Goal: Task Accomplishment & Management: Use online tool/utility

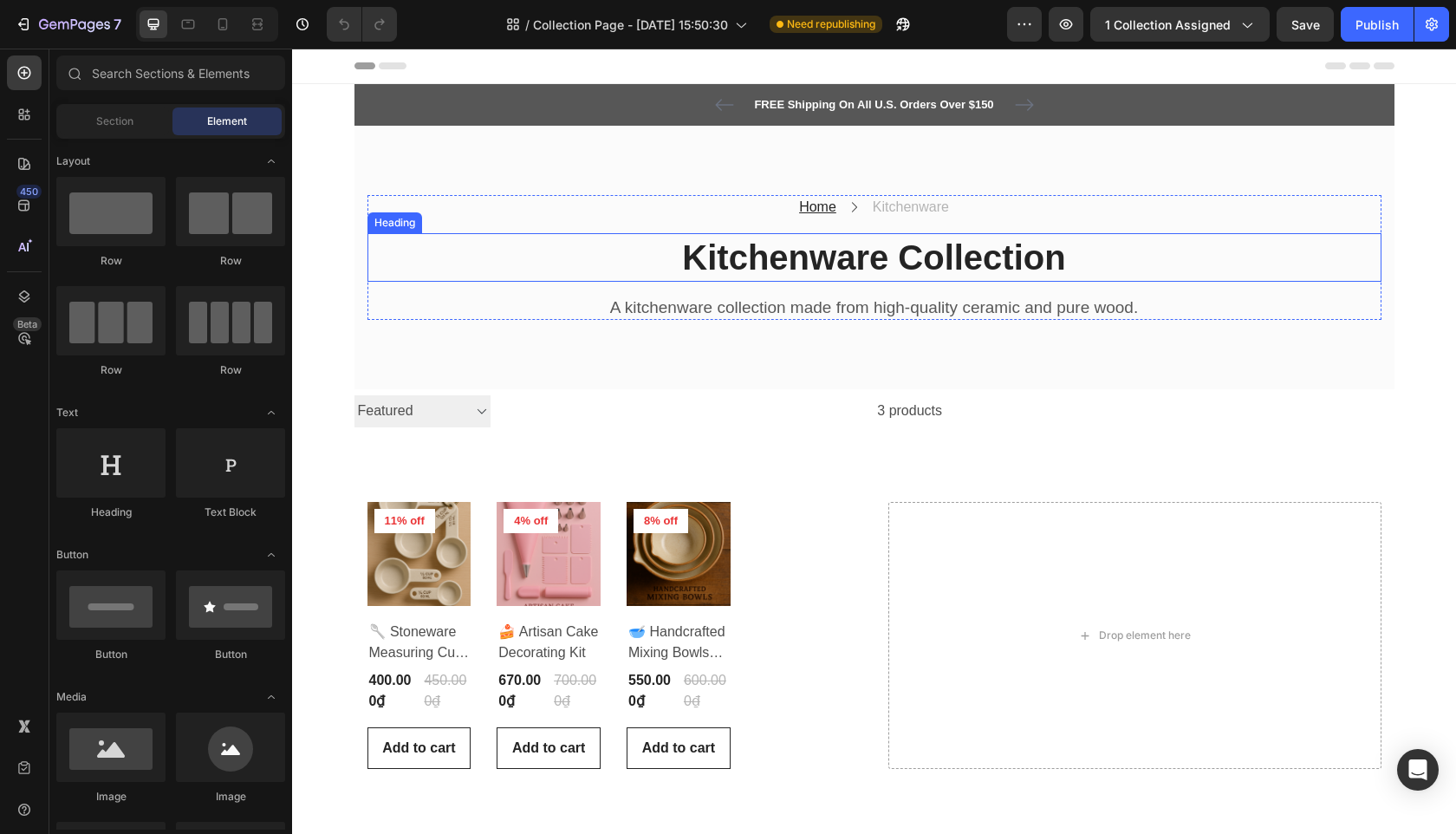
click at [706, 259] on p "Kitchenware Collection" at bounding box center [874, 257] width 1010 height 45
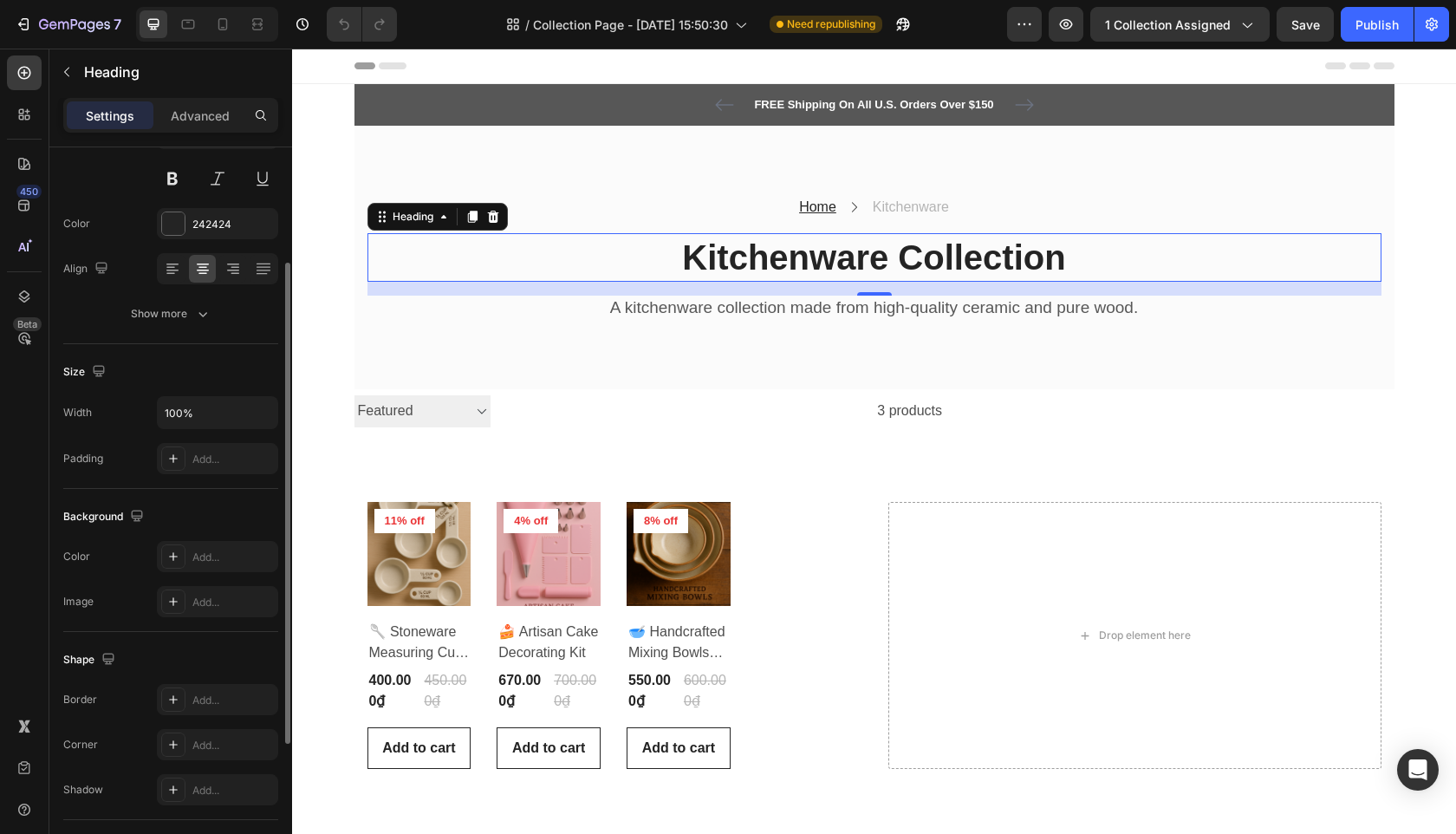
scroll to position [175, 0]
click at [204, 552] on div "Add..." at bounding box center [233, 559] width 81 height 16
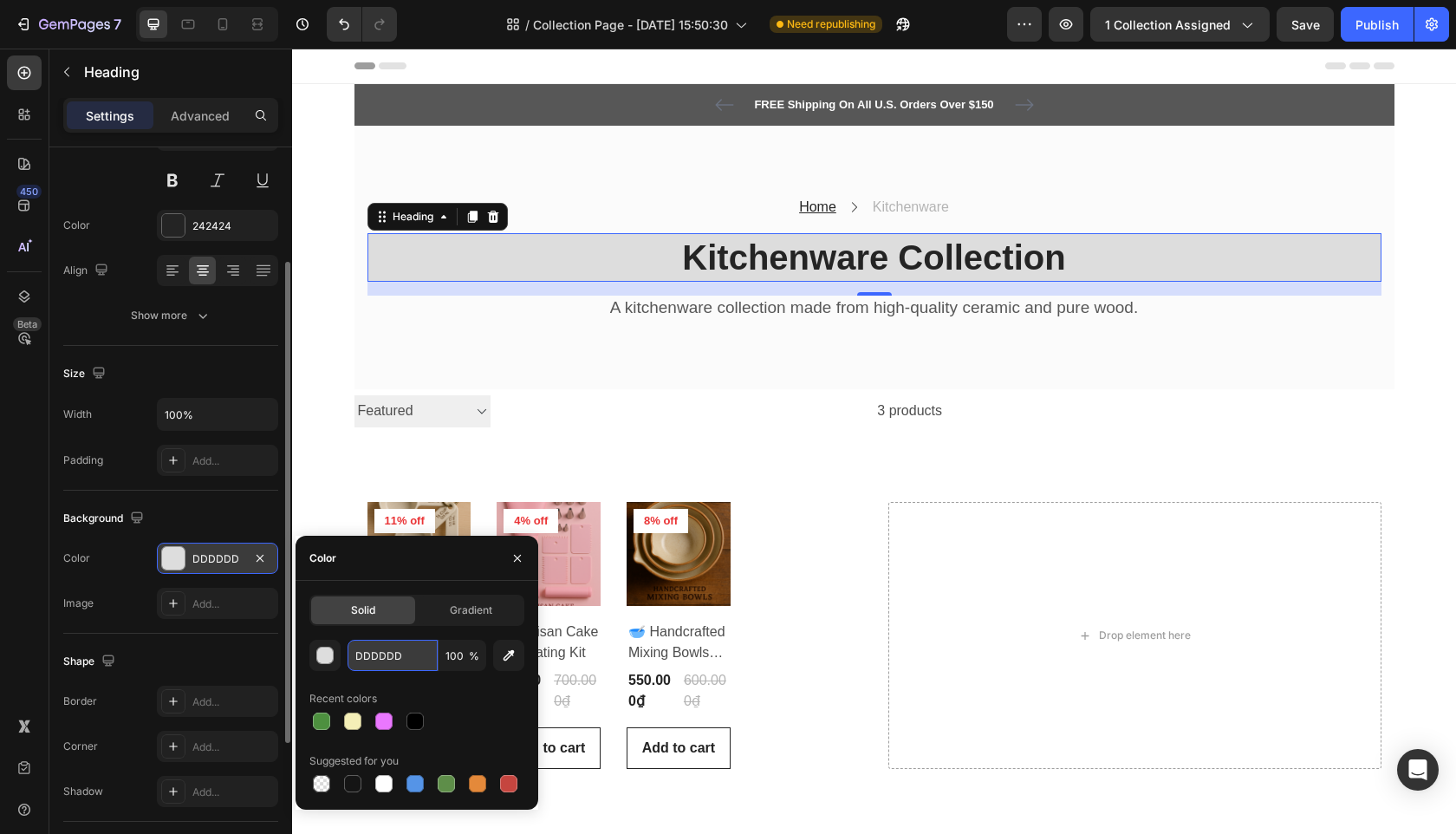
click at [399, 660] on input "DDDDDD" at bounding box center [393, 654] width 90 height 31
paste input "FFDE00"
type input "FFDE00"
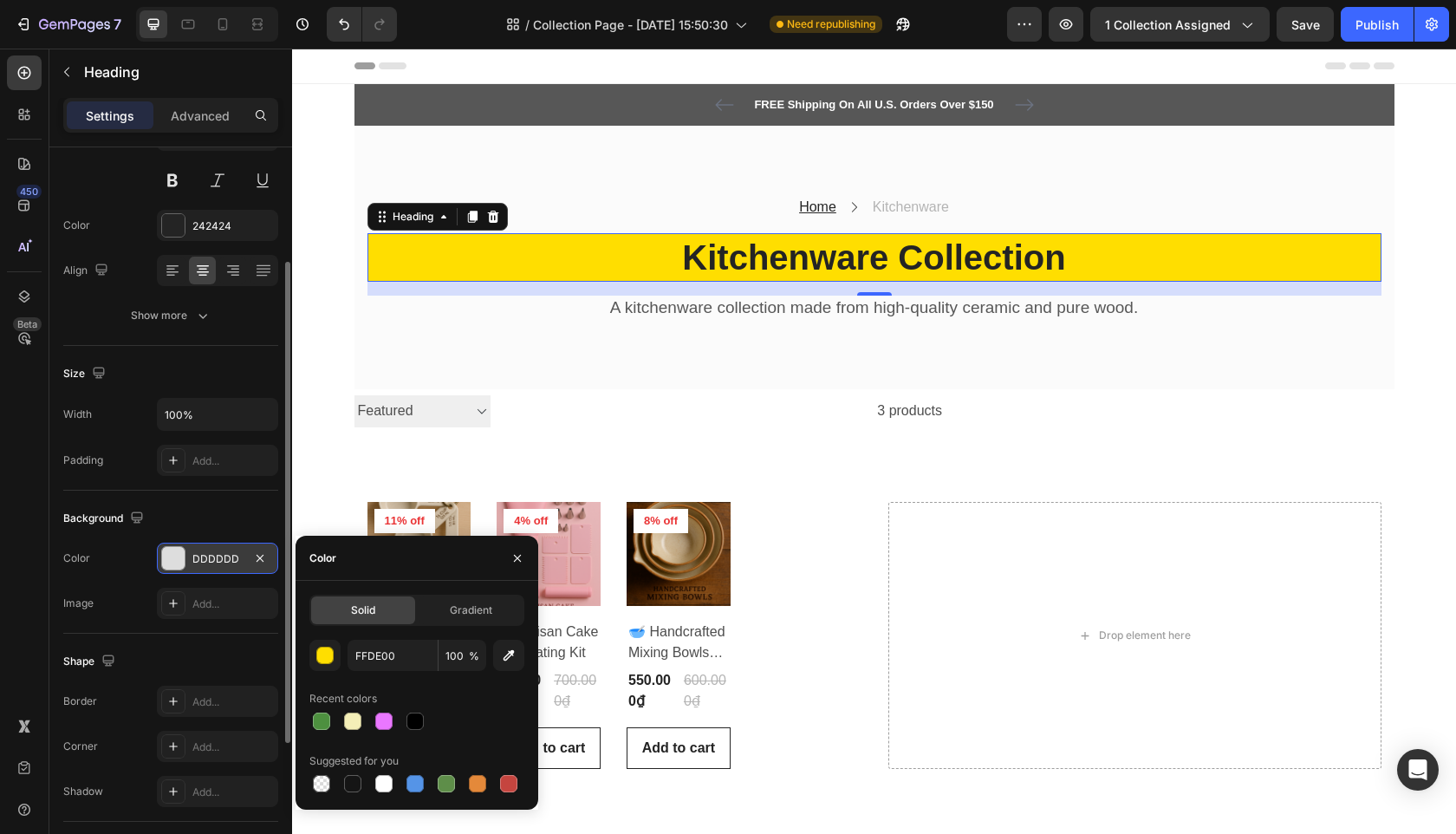
click at [730, 254] on p "Kitchenware Collection" at bounding box center [874, 257] width 1010 height 45
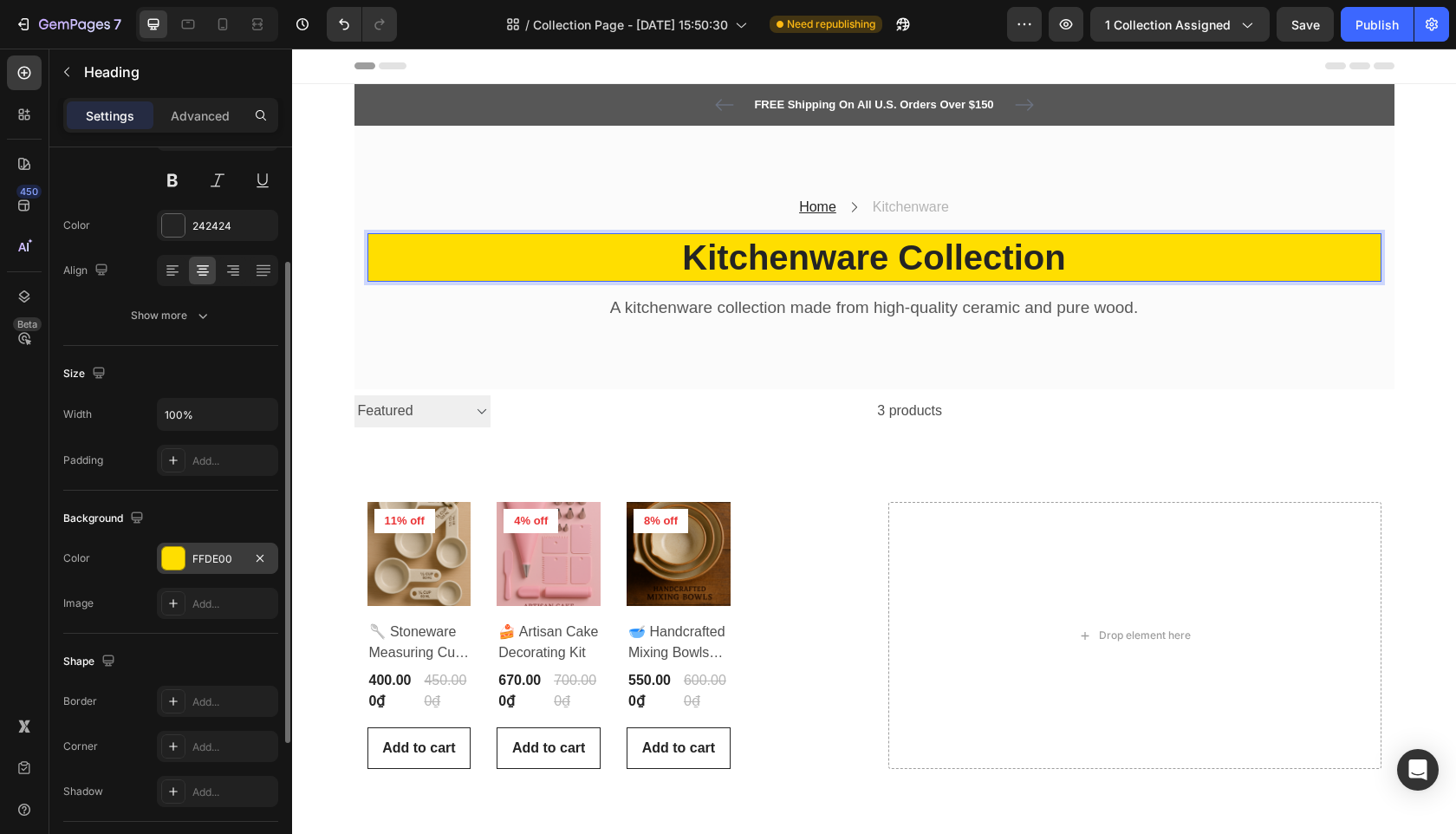
click at [730, 255] on p "Kitchenware Collection" at bounding box center [874, 257] width 1010 height 45
click at [730, 254] on p "Kitchenware Collection" at bounding box center [874, 257] width 1010 height 45
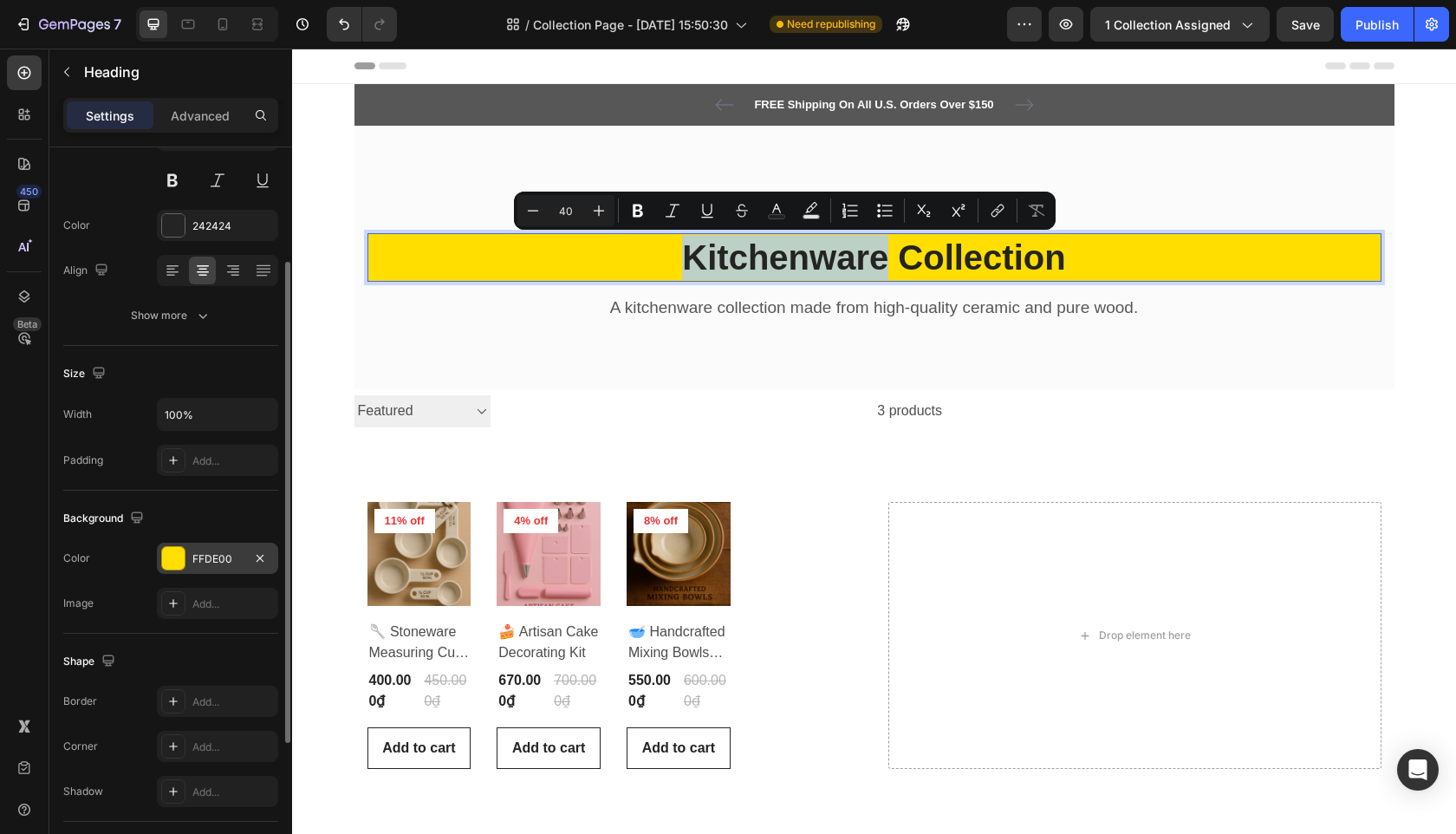
click at [730, 254] on p "Kitchenware Collection" at bounding box center [874, 257] width 1010 height 45
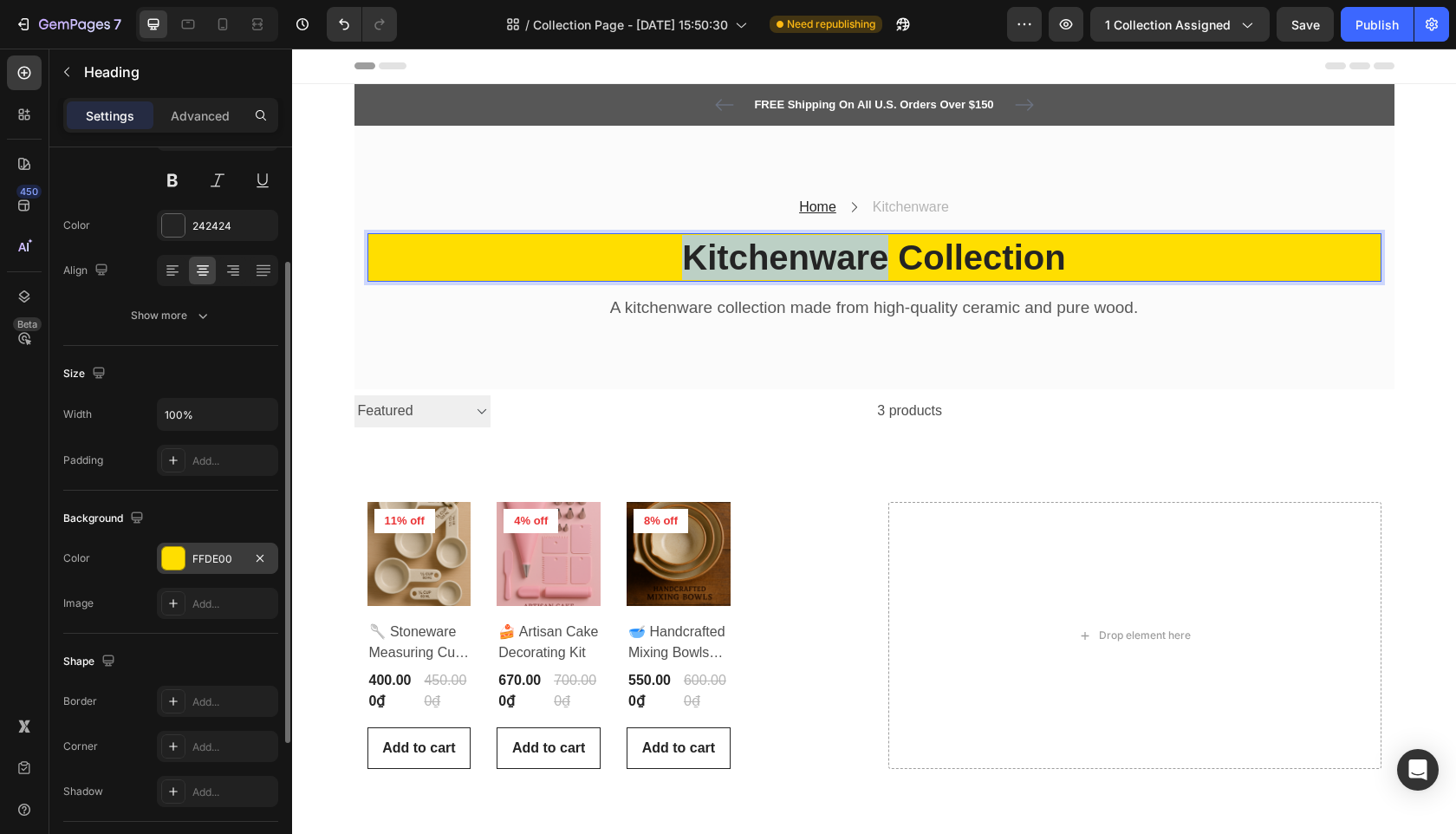
click at [730, 254] on p "Kitchenware Collection" at bounding box center [874, 257] width 1010 height 45
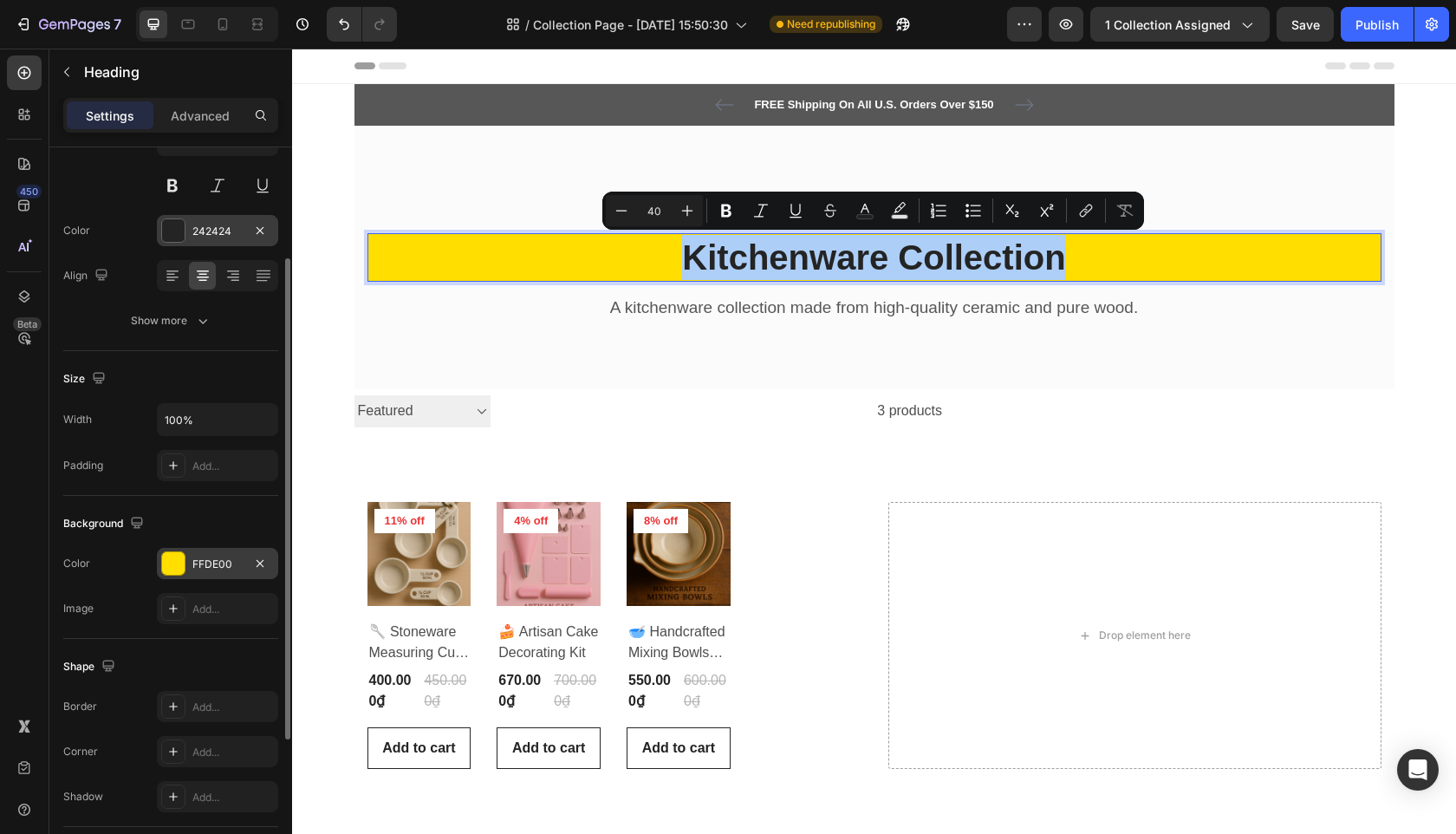
click at [216, 220] on div "242424" at bounding box center [218, 230] width 121 height 31
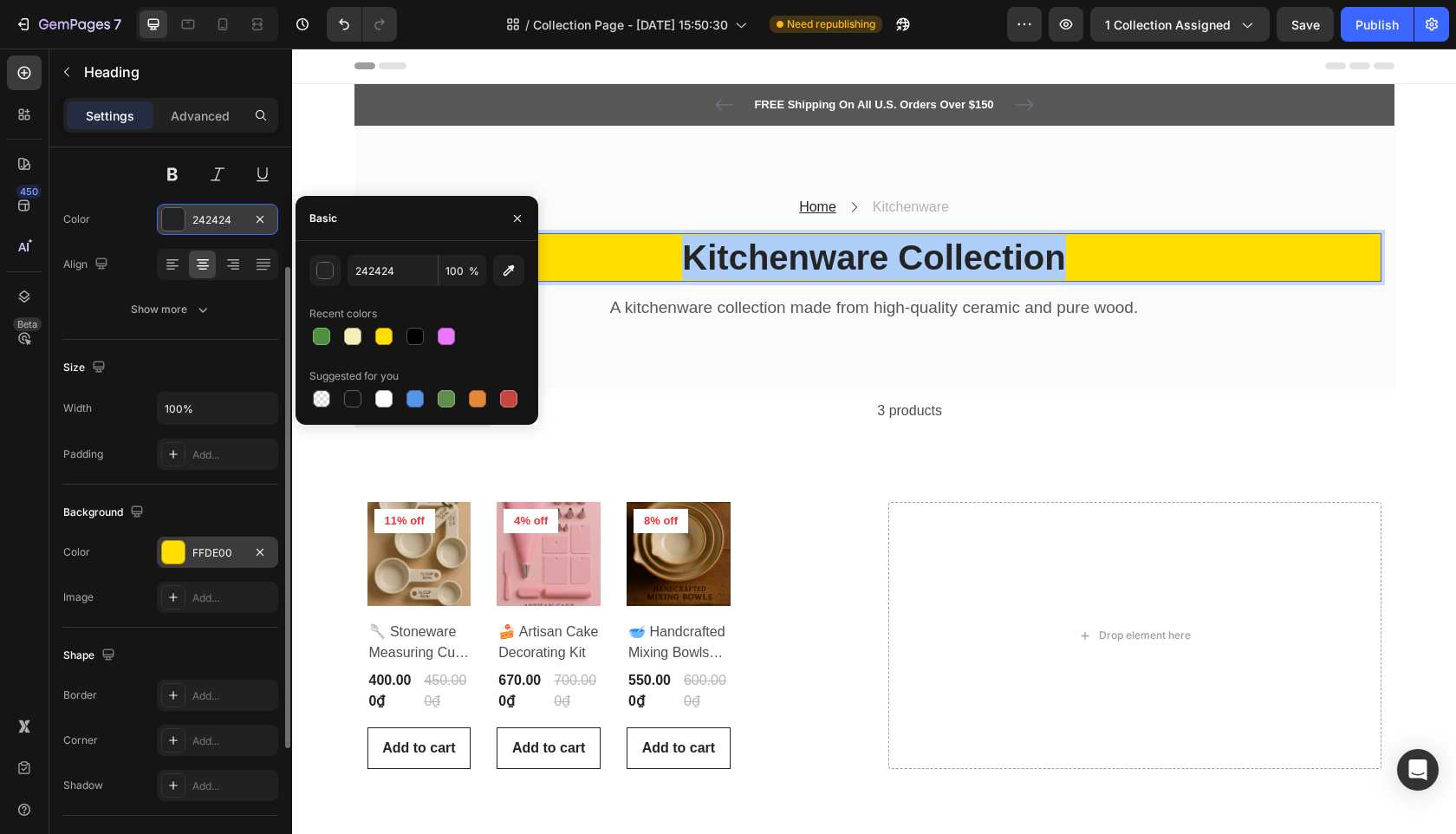
scroll to position [182, 0]
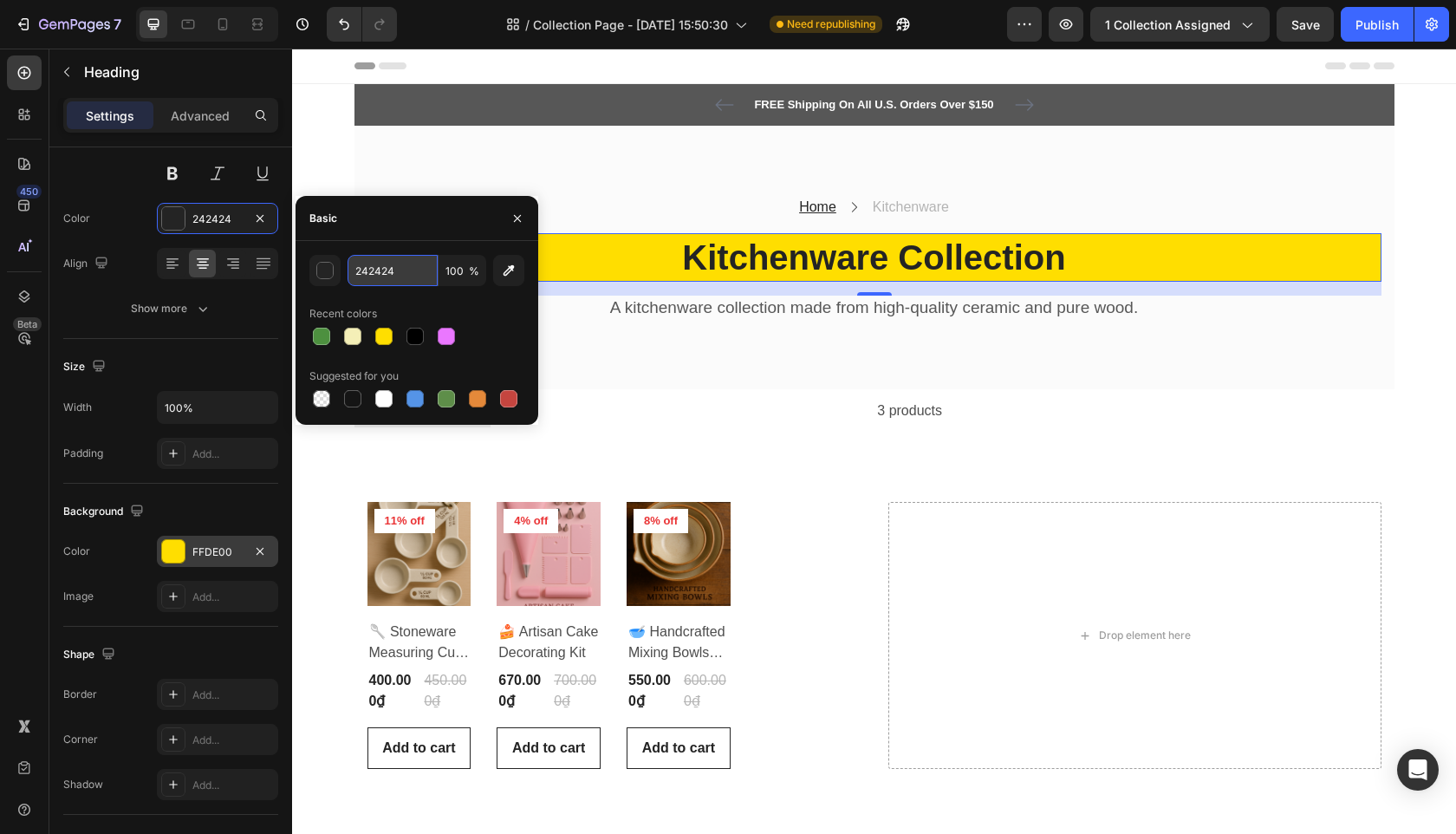
click at [386, 275] on input "242424" at bounding box center [393, 270] width 90 height 31
paste input "4"
click at [386, 275] on input "2424244" at bounding box center [393, 270] width 90 height 31
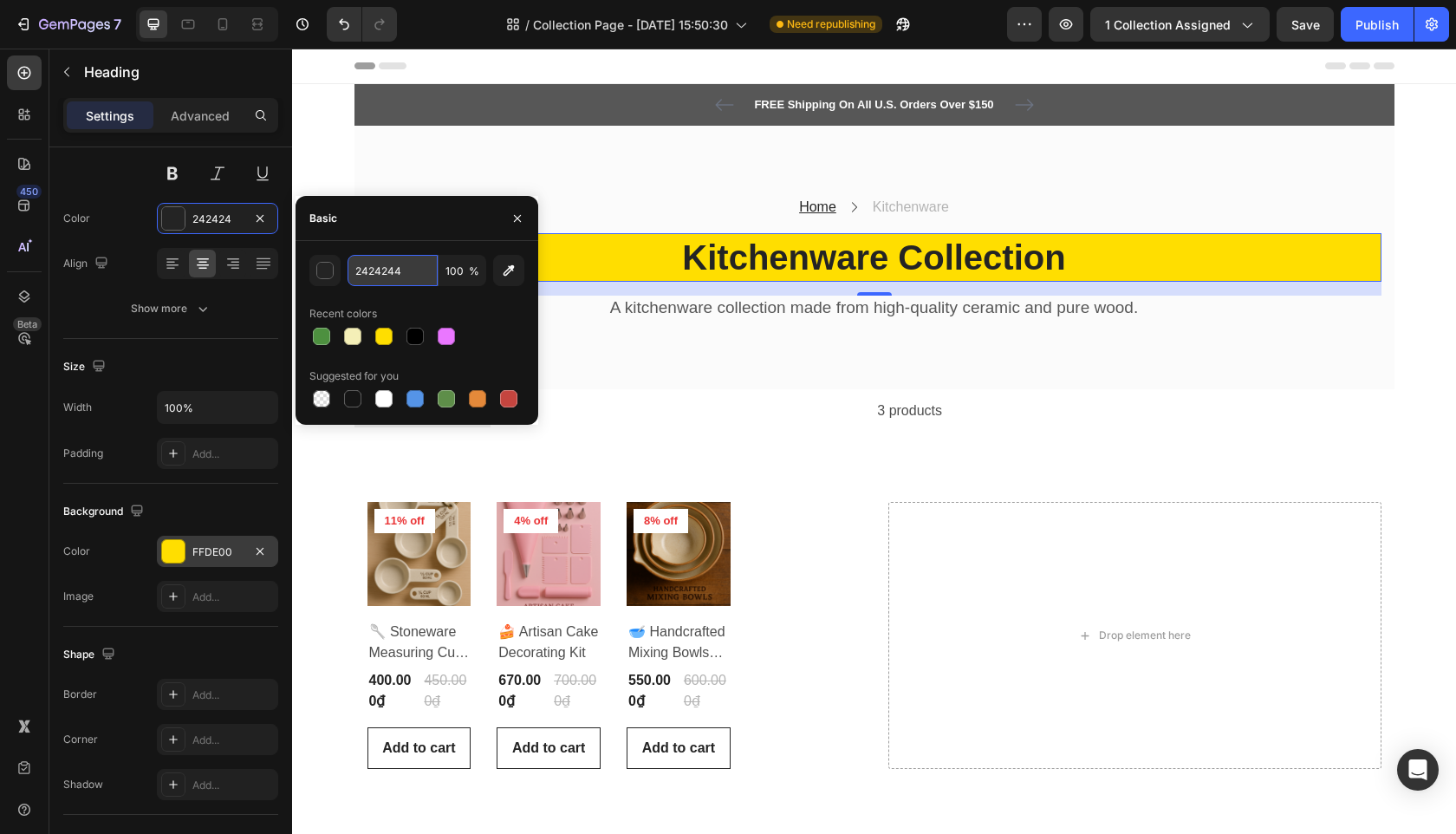
click at [386, 275] on input "2424244" at bounding box center [393, 270] width 90 height 31
paste input "text"
type input "242424"
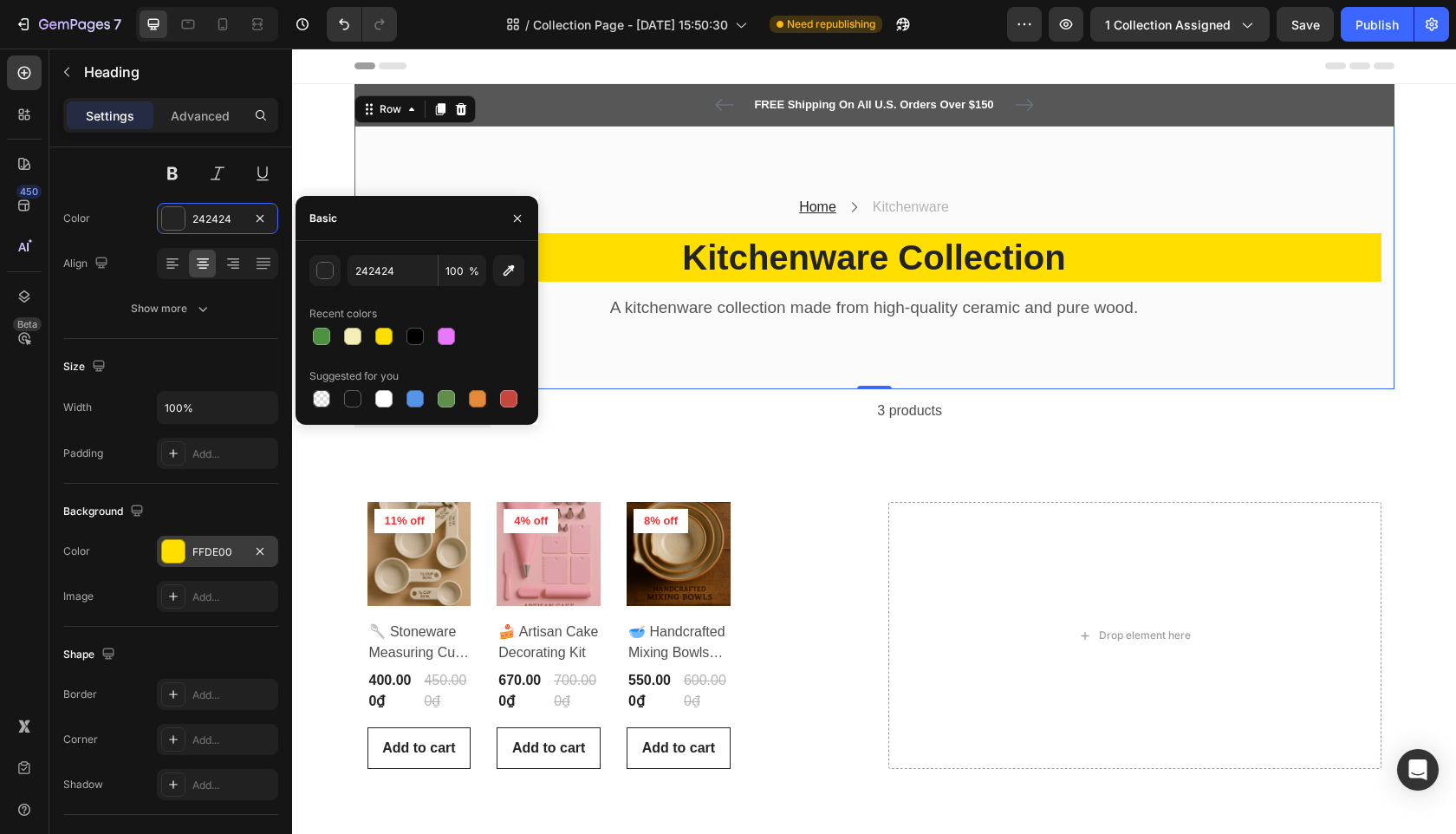
click at [592, 349] on div "Home Text block Icon Kitchenware Text block Row Kitchenware Collection Heading …" at bounding box center [874, 257] width 1040 height 265
